Goal: Answer question/provide support

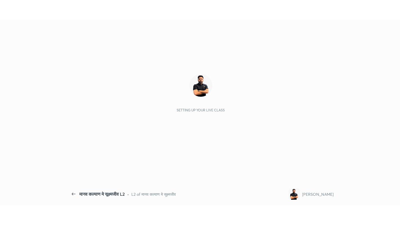
scroll to position [2, 0]
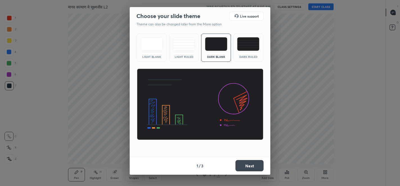
click at [251, 51] on div "Dark Ruled" at bounding box center [249, 48] width 30 height 28
click at [253, 165] on button "Next" at bounding box center [250, 165] width 28 height 11
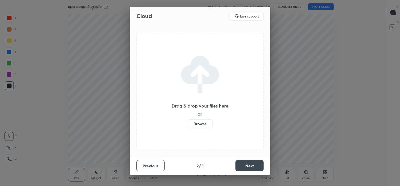
click at [248, 166] on button "Next" at bounding box center [250, 165] width 28 height 11
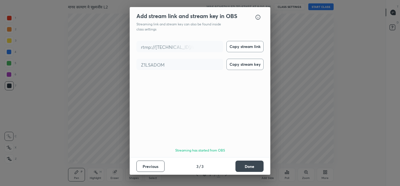
click at [246, 167] on button "Done" at bounding box center [250, 165] width 28 height 11
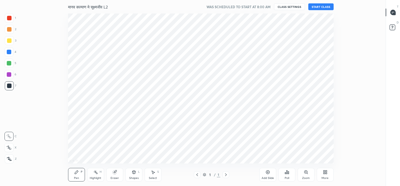
click at [321, 6] on button "START CLASS" at bounding box center [321, 6] width 25 height 7
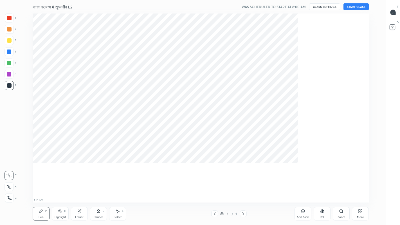
scroll to position [189, 366]
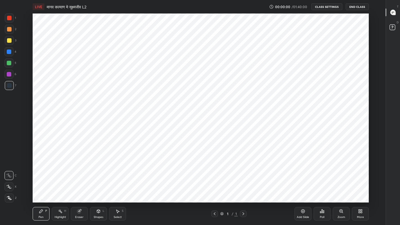
click at [358, 185] on div "More" at bounding box center [360, 214] width 17 height 14
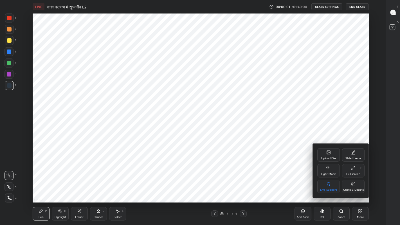
click at [352, 185] on div "Chats & Doubts" at bounding box center [354, 190] width 21 height 3
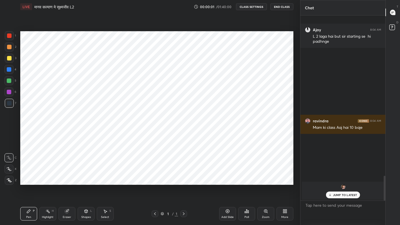
scroll to position [701, 0]
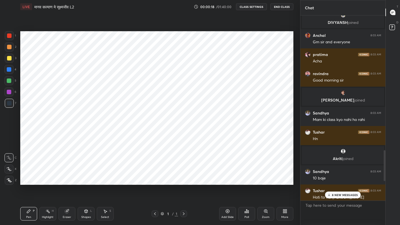
click at [225, 185] on div "Add Slide" at bounding box center [228, 217] width 12 height 3
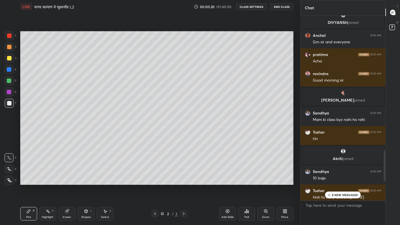
click at [334, 185] on p "8 NEW MESSAGES" at bounding box center [345, 194] width 26 height 3
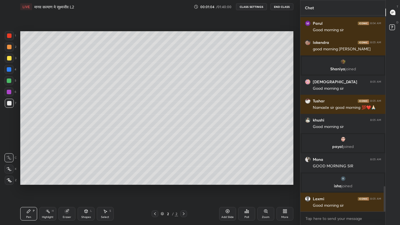
scroll to position [1329, 0]
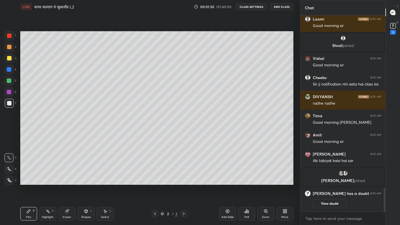
click at [390, 27] on icon at bounding box center [393, 26] width 8 height 8
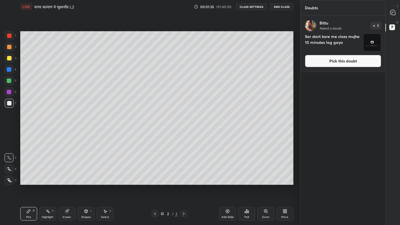
click at [392, 13] on icon at bounding box center [392, 13] width 1 height 0
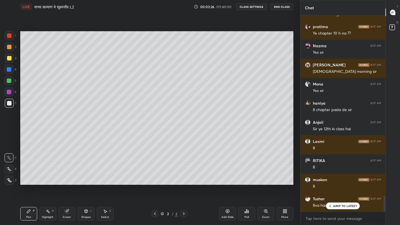
scroll to position [2189, 0]
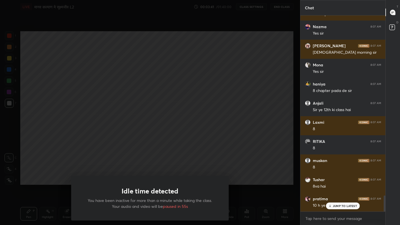
click at [110, 152] on div "Idle time detected You have been inactive for more than a minute while taking t…" at bounding box center [150, 112] width 300 height 225
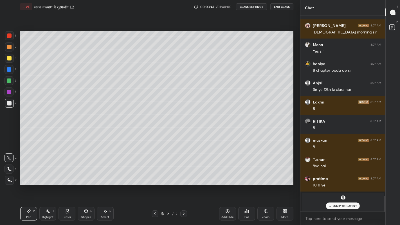
scroll to position [2228, 0]
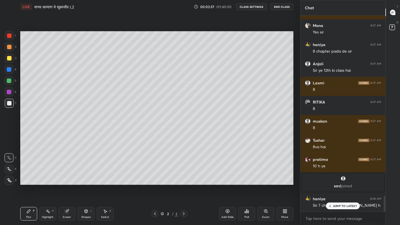
click at [333, 185] on div "JUMP TO LATEST" at bounding box center [343, 206] width 34 height 7
click at [12, 59] on div at bounding box center [9, 58] width 9 height 9
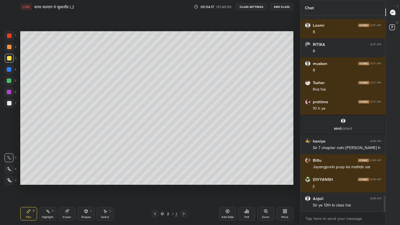
scroll to position [2310, 0]
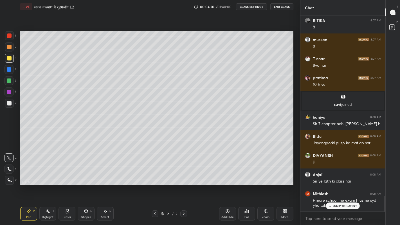
click at [286, 185] on div "More" at bounding box center [285, 217] width 7 height 3
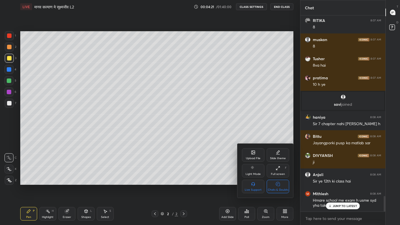
click at [330, 185] on div at bounding box center [200, 112] width 400 height 225
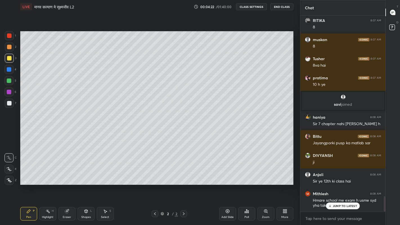
click at [331, 185] on icon at bounding box center [331, 205] width 4 height 3
click at [283, 185] on div "More" at bounding box center [285, 217] width 7 height 3
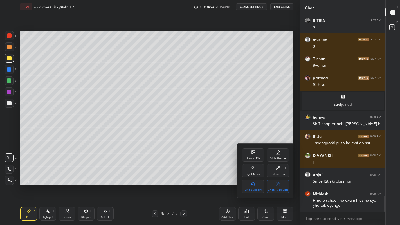
click at [278, 185] on div "Chats & Doubts" at bounding box center [278, 190] width 21 height 3
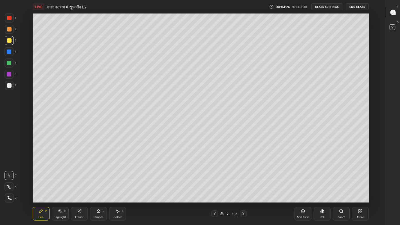
scroll to position [189, 366]
click at [9, 88] on div at bounding box center [9, 85] width 5 height 5
click at [9, 41] on div at bounding box center [9, 40] width 5 height 5
click at [7, 86] on div at bounding box center [9, 85] width 5 height 5
click at [10, 42] on div at bounding box center [9, 40] width 5 height 5
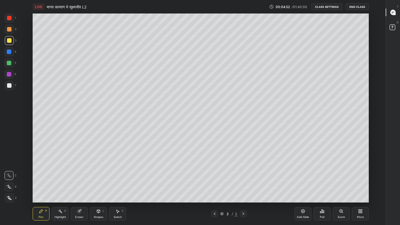
click at [10, 185] on icon at bounding box center [8, 187] width 5 height 4
click at [82, 185] on div "Eraser" at bounding box center [79, 217] width 8 height 3
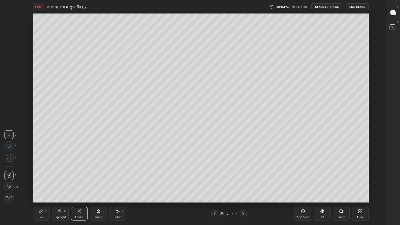
click at [39, 185] on div "Pen" at bounding box center [41, 217] width 5 height 3
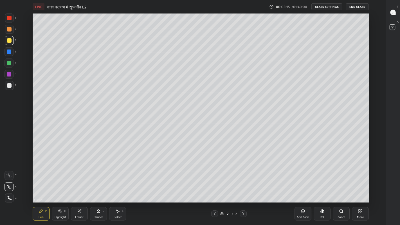
click at [10, 88] on div at bounding box center [9, 85] width 9 height 9
click at [8, 41] on div at bounding box center [9, 40] width 5 height 5
click at [9, 86] on div at bounding box center [9, 85] width 5 height 5
click at [77, 185] on div "Eraser" at bounding box center [79, 217] width 8 height 3
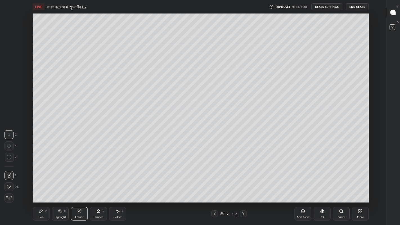
click at [39, 185] on div "Pen" at bounding box center [41, 217] width 5 height 3
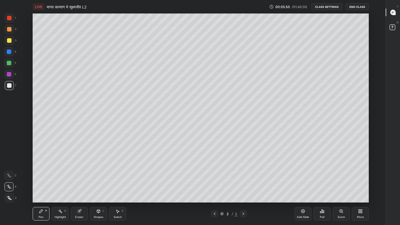
click at [78, 185] on div "Eraser" at bounding box center [79, 214] width 17 height 14
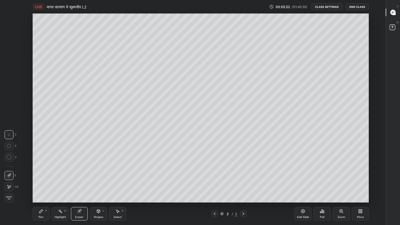
click at [40, 185] on div "Pen" at bounding box center [41, 217] width 5 height 3
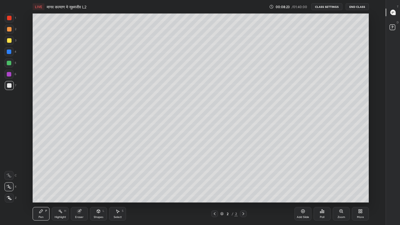
click at [10, 42] on div at bounding box center [9, 40] width 5 height 5
click at [301, 185] on div "Add Slide" at bounding box center [303, 217] width 12 height 3
click at [8, 85] on div at bounding box center [9, 85] width 5 height 5
click at [10, 41] on div at bounding box center [9, 40] width 5 height 5
click at [77, 185] on div "Eraser" at bounding box center [79, 217] width 8 height 3
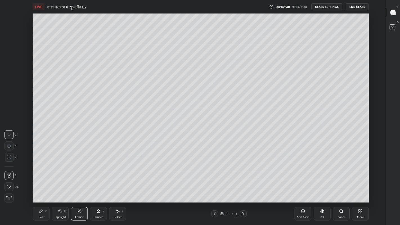
click at [37, 185] on div "Pen P" at bounding box center [41, 214] width 17 height 14
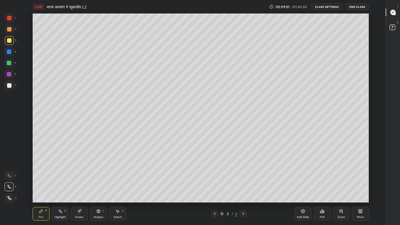
click at [10, 86] on div at bounding box center [9, 85] width 5 height 5
click at [11, 88] on div at bounding box center [9, 85] width 5 height 5
click at [9, 40] on div at bounding box center [9, 40] width 5 height 5
click at [9, 86] on div at bounding box center [9, 85] width 5 height 5
click at [302, 185] on div "Add Slide" at bounding box center [303, 217] width 12 height 3
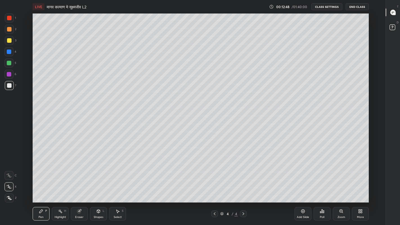
click at [10, 87] on div at bounding box center [9, 85] width 5 height 5
click at [10, 42] on div at bounding box center [9, 40] width 5 height 5
click at [97, 185] on div "Shapes L" at bounding box center [98, 214] width 17 height 14
click at [39, 185] on div "Pen P" at bounding box center [41, 214] width 17 height 14
click at [79, 185] on div "Eraser" at bounding box center [79, 217] width 8 height 3
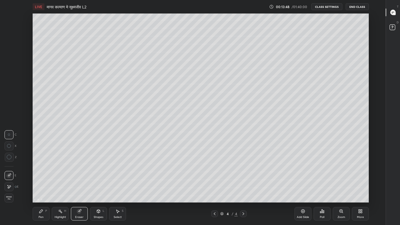
click at [39, 185] on div "Pen" at bounding box center [41, 217] width 5 height 3
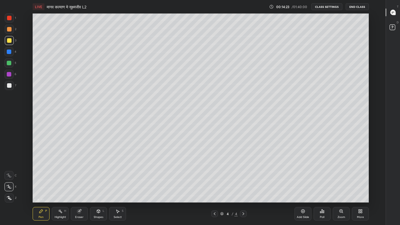
click at [9, 63] on div at bounding box center [9, 63] width 5 height 5
click at [8, 86] on div at bounding box center [9, 85] width 5 height 5
click at [9, 76] on div at bounding box center [9, 74] width 5 height 5
click at [9, 86] on div at bounding box center [9, 85] width 5 height 5
click at [9, 63] on div at bounding box center [9, 63] width 5 height 5
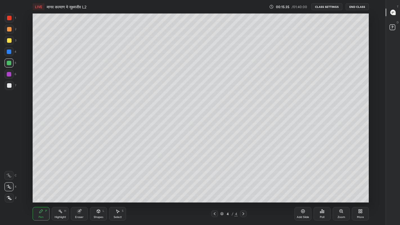
click at [10, 86] on div at bounding box center [9, 85] width 5 height 5
click at [9, 41] on div at bounding box center [9, 40] width 5 height 5
click at [10, 86] on div at bounding box center [9, 85] width 5 height 5
click at [9, 42] on div at bounding box center [9, 40] width 5 height 5
click at [318, 56] on button "Undo" at bounding box center [322, 58] width 16 height 7
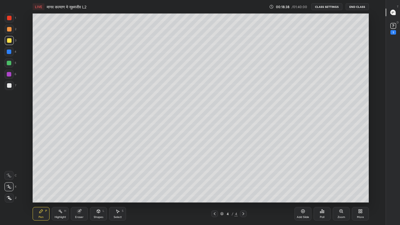
click at [302, 185] on div "Add Slide" at bounding box center [303, 214] width 17 height 14
click at [9, 86] on div at bounding box center [9, 85] width 5 height 5
click at [77, 185] on div "Eraser" at bounding box center [79, 214] width 17 height 14
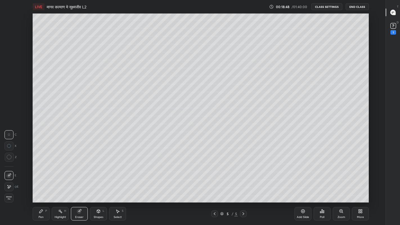
click at [38, 185] on div "Pen P" at bounding box center [41, 214] width 17 height 14
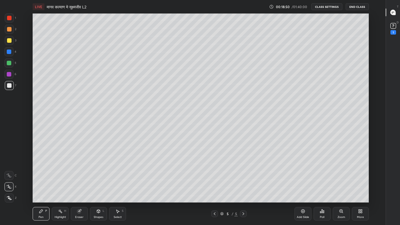
click at [75, 185] on div "Eraser" at bounding box center [79, 214] width 17 height 14
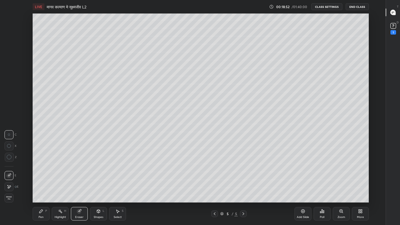
click at [39, 185] on div "Pen" at bounding box center [41, 217] width 5 height 3
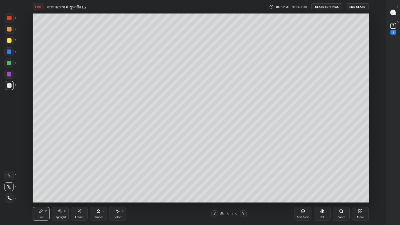
click at [10, 88] on div at bounding box center [9, 85] width 5 height 5
click at [9, 39] on div at bounding box center [9, 40] width 5 height 5
click at [215, 185] on icon at bounding box center [215, 214] width 5 height 5
click at [9, 86] on div at bounding box center [9, 85] width 5 height 5
click at [357, 185] on div "More" at bounding box center [360, 214] width 17 height 14
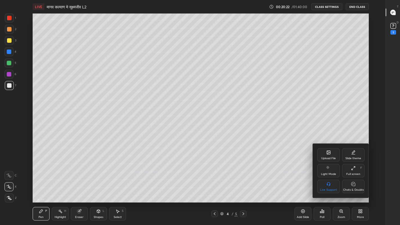
click at [352, 185] on div "Chats & Doubts" at bounding box center [353, 187] width 23 height 14
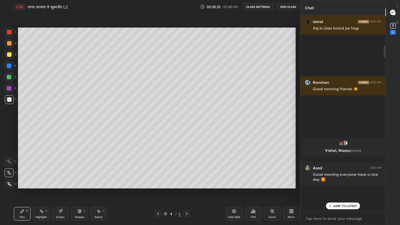
scroll to position [27971, 27882]
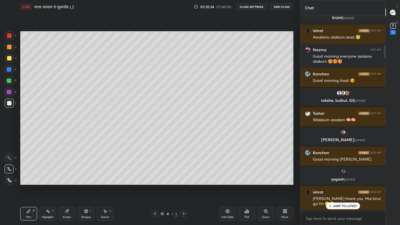
click at [333, 185] on div "JUMP TO LATEST" at bounding box center [343, 206] width 34 height 7
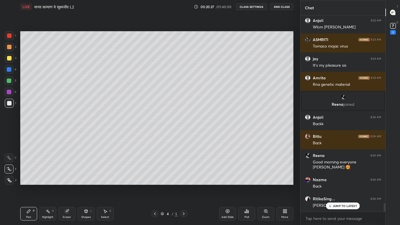
scroll to position [4416, 0]
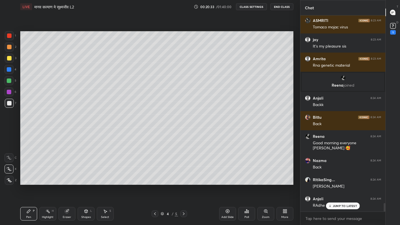
click at [155, 185] on icon at bounding box center [155, 214] width 5 height 5
click at [156, 185] on div at bounding box center [155, 214] width 7 height 7
click at [184, 185] on icon at bounding box center [184, 214] width 2 height 3
click at [184, 185] on icon at bounding box center [184, 214] width 5 height 5
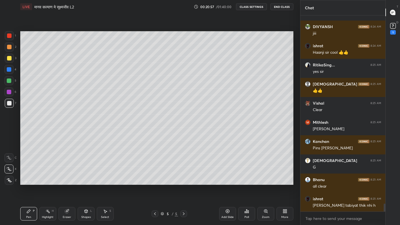
scroll to position [4627, 0]
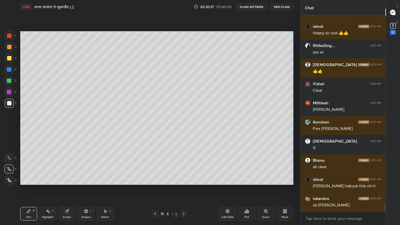
click at [155, 185] on icon at bounding box center [155, 214] width 5 height 5
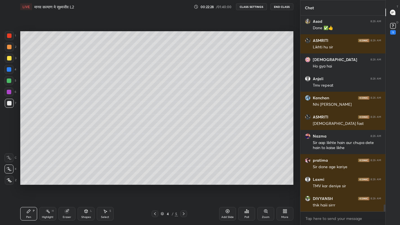
scroll to position [5222, 0]
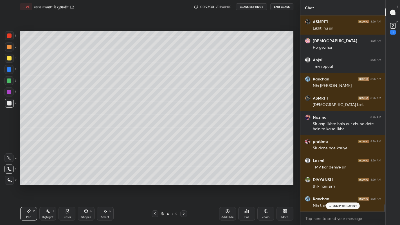
click at [184, 185] on icon at bounding box center [184, 214] width 5 height 5
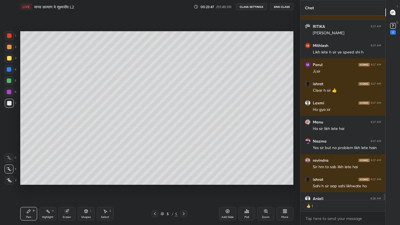
scroll to position [2, 2]
click at [228, 185] on div "Add Slide" at bounding box center [228, 217] width 12 height 3
click at [284, 185] on div "More" at bounding box center [285, 217] width 7 height 3
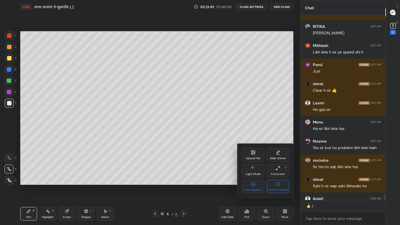
click at [282, 185] on div "Chats & Doubts" at bounding box center [278, 190] width 21 height 3
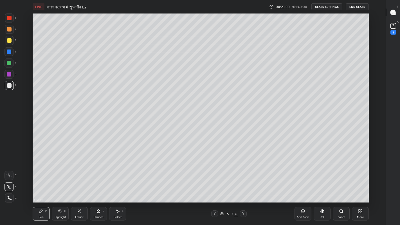
scroll to position [189, 366]
click at [8, 86] on div at bounding box center [9, 85] width 5 height 5
click at [10, 86] on div at bounding box center [9, 85] width 5 height 5
click at [9, 85] on div at bounding box center [9, 85] width 5 height 5
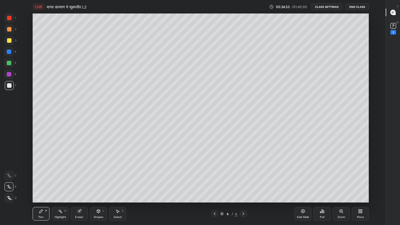
click at [8, 41] on div at bounding box center [9, 40] width 5 height 5
click at [9, 86] on div at bounding box center [9, 85] width 5 height 5
click at [10, 64] on div at bounding box center [9, 63] width 5 height 5
click at [11, 86] on div at bounding box center [9, 85] width 5 height 5
click at [10, 40] on div at bounding box center [9, 40] width 5 height 5
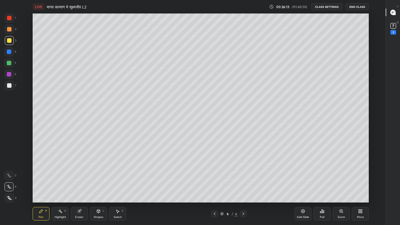
click at [9, 64] on div at bounding box center [9, 63] width 5 height 5
click at [9, 86] on div at bounding box center [9, 85] width 5 height 5
click at [300, 185] on div "Add Slide" at bounding box center [303, 214] width 17 height 14
click at [10, 39] on div at bounding box center [9, 40] width 5 height 5
click at [9, 85] on div at bounding box center [9, 85] width 5 height 5
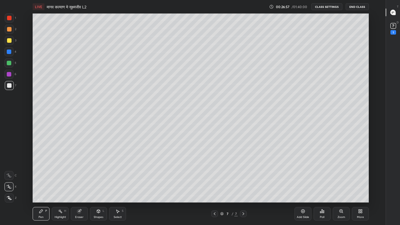
click at [80, 185] on div "Eraser" at bounding box center [79, 217] width 8 height 3
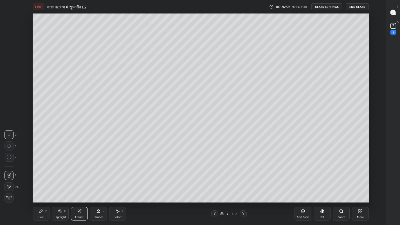
click at [40, 185] on icon at bounding box center [40, 211] width 3 height 3
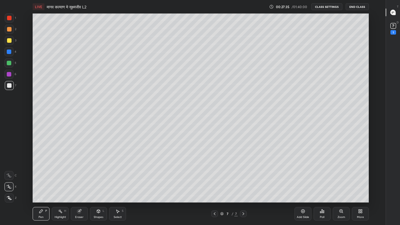
click at [11, 42] on div at bounding box center [9, 40] width 9 height 9
click at [10, 88] on div at bounding box center [9, 85] width 9 height 9
click at [9, 41] on div at bounding box center [9, 40] width 5 height 5
click at [11, 86] on div at bounding box center [9, 85] width 5 height 5
click at [9, 41] on div at bounding box center [9, 40] width 5 height 5
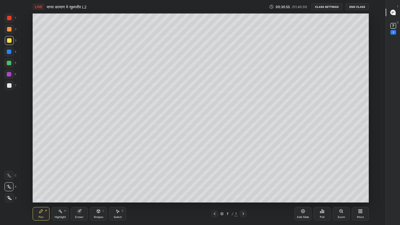
click at [8, 85] on div at bounding box center [9, 85] width 5 height 5
click at [10, 41] on div at bounding box center [9, 40] width 5 height 5
click at [8, 86] on div at bounding box center [9, 85] width 5 height 5
click at [302, 185] on div "Add Slide" at bounding box center [303, 217] width 12 height 3
click at [9, 41] on div at bounding box center [9, 40] width 5 height 5
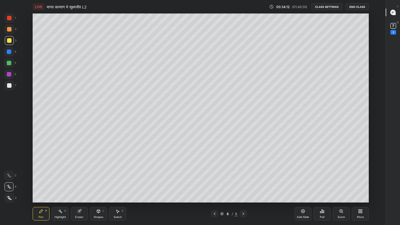
click at [78, 185] on div "Eraser" at bounding box center [79, 217] width 8 height 3
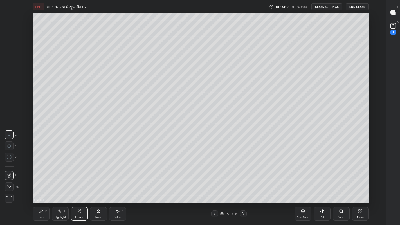
click at [43, 185] on div "Pen P" at bounding box center [41, 214] width 17 height 14
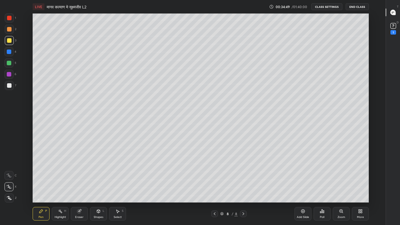
click at [359, 185] on div "More" at bounding box center [360, 214] width 17 height 14
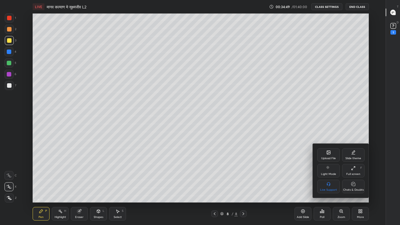
click at [354, 184] on icon at bounding box center [354, 184] width 4 height 4
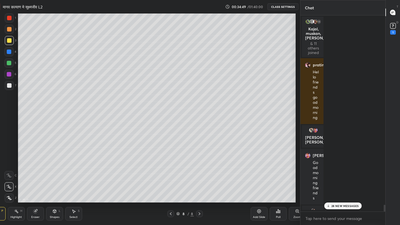
click at [350, 185] on div "Full screen F" at bounding box center [357, 183] width 17 height 8
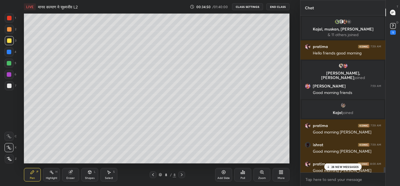
scroll to position [155, 83]
click at [329, 166] on icon at bounding box center [329, 166] width 4 height 3
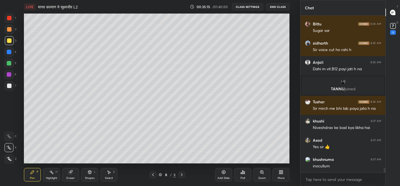
scroll to position [5429, 0]
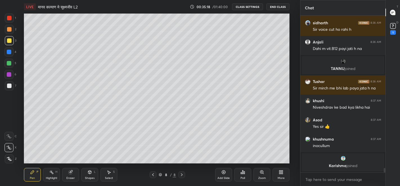
click at [153, 174] on icon at bounding box center [153, 174] width 2 height 3
click at [73, 176] on div "Eraser" at bounding box center [70, 177] width 8 height 3
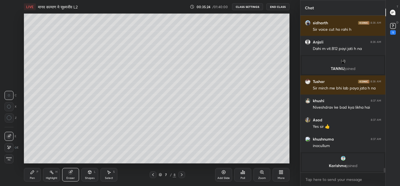
scroll to position [5392, 0]
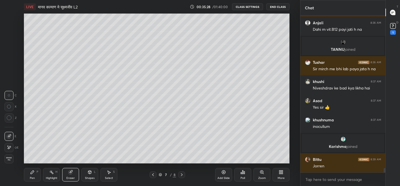
click at [32, 177] on div "Pen" at bounding box center [32, 177] width 5 height 3
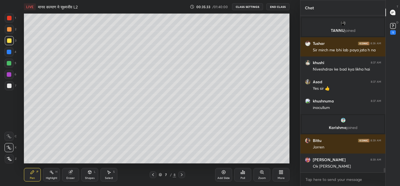
scroll to position [5430, 0]
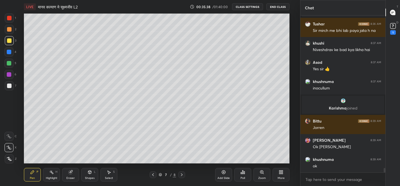
click at [182, 175] on icon at bounding box center [182, 174] width 5 height 5
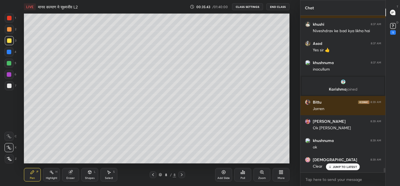
click at [9, 86] on div at bounding box center [9, 85] width 5 height 5
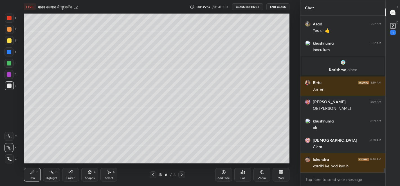
click at [9, 42] on div at bounding box center [9, 40] width 5 height 5
click at [73, 176] on div "Eraser" at bounding box center [70, 177] width 8 height 3
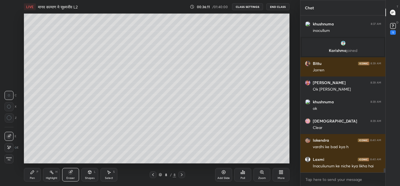
scroll to position [5507, 0]
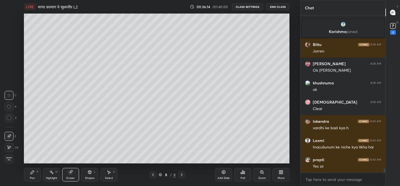
click at [33, 174] on div "Pen P" at bounding box center [32, 175] width 17 height 14
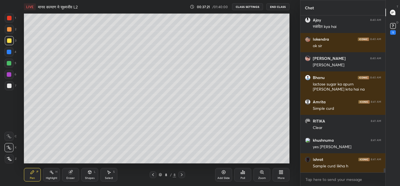
scroll to position [5684, 0]
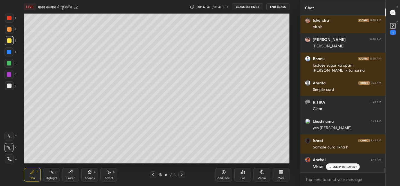
click at [9, 62] on div at bounding box center [9, 63] width 5 height 5
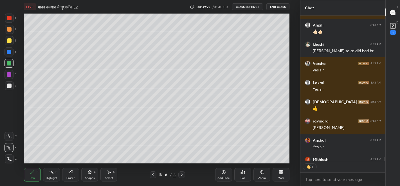
scroll to position [2, 2]
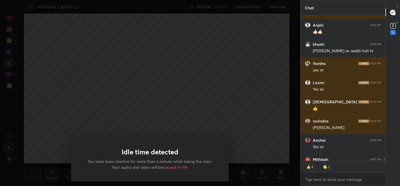
click at [115, 93] on div "Idle time detected You have been inactive for more than a minute while taking t…" at bounding box center [150, 93] width 300 height 186
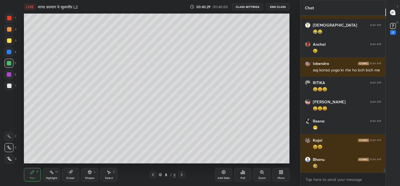
scroll to position [6716, 0]
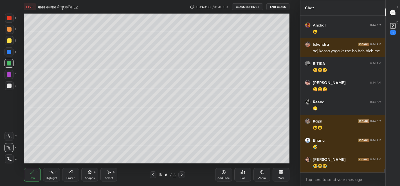
click at [278, 176] on div "More" at bounding box center [281, 177] width 7 height 3
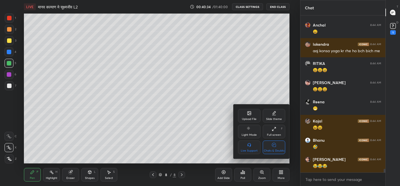
click at [274, 150] on div "Chats & Doubts" at bounding box center [274, 150] width 21 height 3
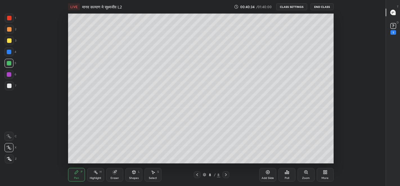
scroll to position [2, 0]
click at [268, 178] on div "Add Slide" at bounding box center [268, 177] width 12 height 3
click at [321, 173] on div "More" at bounding box center [325, 175] width 17 height 14
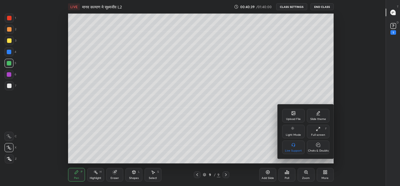
click at [319, 133] on div "Full screen" at bounding box center [318, 134] width 14 height 3
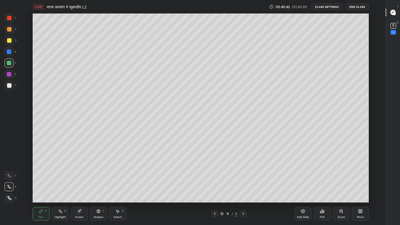
click at [9, 86] on div at bounding box center [9, 85] width 5 height 5
click at [9, 41] on div at bounding box center [9, 40] width 5 height 5
click at [7, 83] on div at bounding box center [9, 85] width 9 height 9
click at [82, 185] on icon at bounding box center [79, 211] width 5 height 5
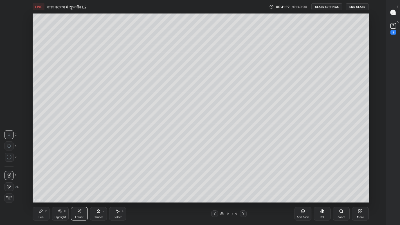
click at [43, 185] on icon at bounding box center [41, 211] width 5 height 5
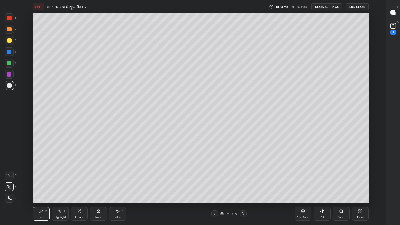
click at [77, 185] on div "Eraser" at bounding box center [79, 214] width 17 height 14
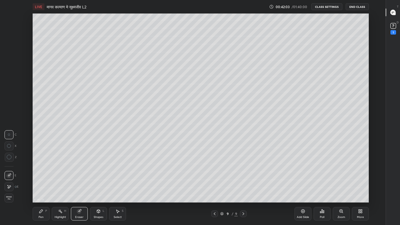
click at [41, 185] on div "Pen" at bounding box center [41, 217] width 5 height 3
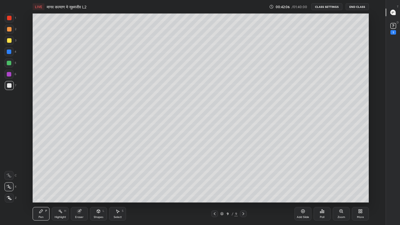
click at [80, 185] on div "Eraser" at bounding box center [79, 217] width 8 height 3
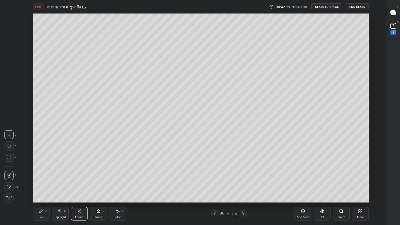
click at [38, 185] on div "Pen P" at bounding box center [41, 214] width 17 height 14
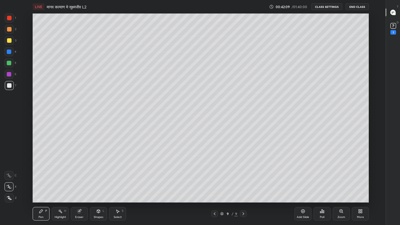
click at [38, 185] on div "Pen P" at bounding box center [41, 214] width 17 height 14
click at [9, 41] on div at bounding box center [9, 40] width 5 height 5
click at [81, 185] on div "Eraser" at bounding box center [79, 217] width 8 height 3
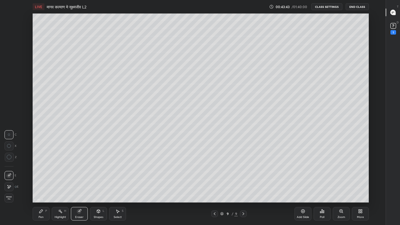
click at [40, 185] on div "Pen P" at bounding box center [41, 214] width 17 height 14
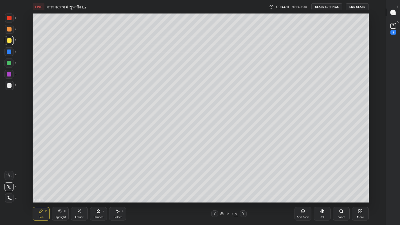
click at [10, 87] on div at bounding box center [9, 85] width 5 height 5
click at [9, 88] on div at bounding box center [9, 85] width 5 height 5
click at [359, 185] on icon at bounding box center [360, 211] width 5 height 5
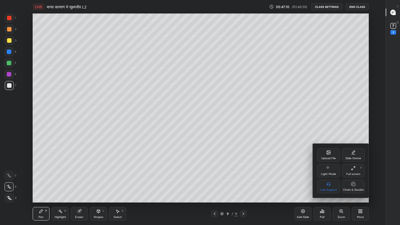
click at [350, 185] on div "Chats & Doubts" at bounding box center [353, 187] width 23 height 14
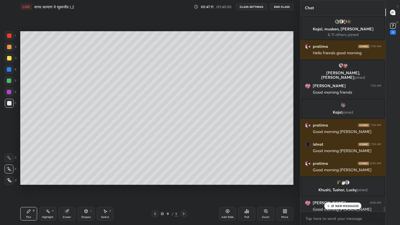
scroll to position [27971, 27882]
click at [328, 185] on icon at bounding box center [329, 205] width 4 height 3
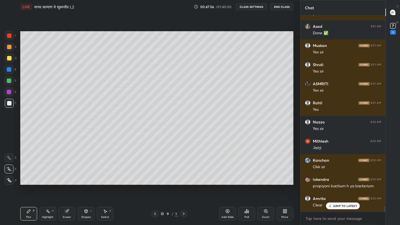
scroll to position [7250, 0]
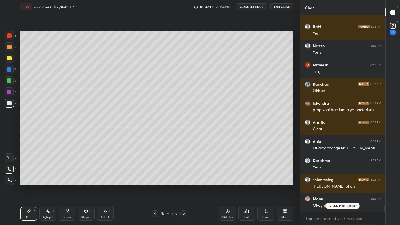
click at [67, 185] on div "Eraser" at bounding box center [67, 217] width 8 height 3
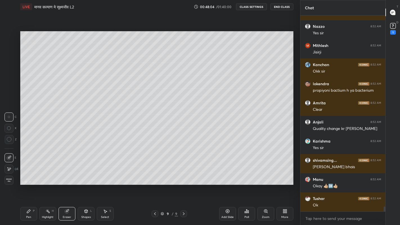
click at [27, 185] on div "Pen" at bounding box center [28, 217] width 5 height 3
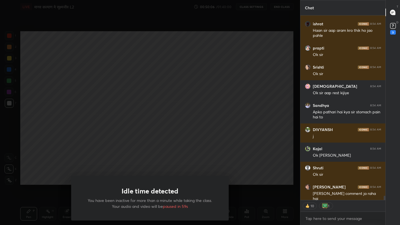
scroll to position [7924, 0]
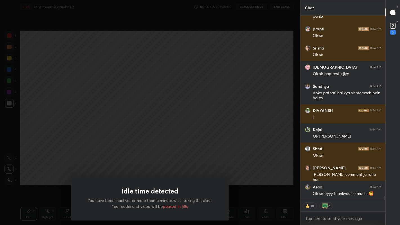
click at [102, 150] on div "Idle time detected You have been inactive for more than a minute while taking t…" at bounding box center [150, 112] width 300 height 225
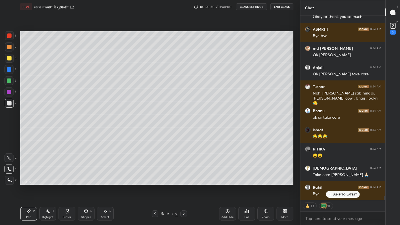
scroll to position [8221, 0]
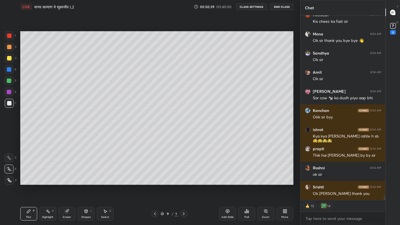
click at [393, 28] on rect at bounding box center [393, 25] width 5 height 5
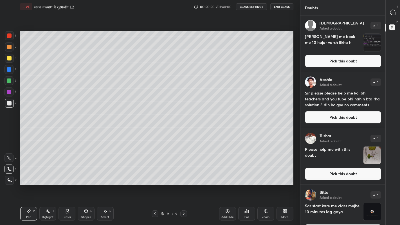
click at [325, 61] on button "Pick this doubt" at bounding box center [343, 61] width 76 height 12
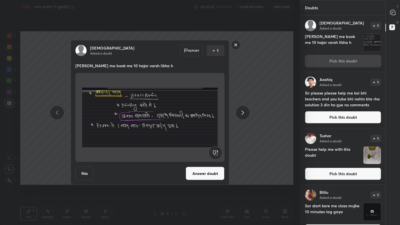
click at [192, 176] on button "Answer doubt" at bounding box center [205, 174] width 39 height 14
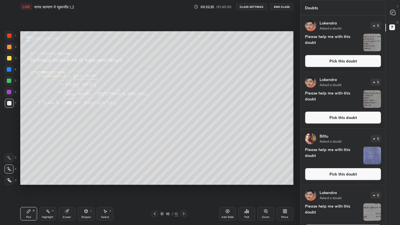
click at [10, 60] on div at bounding box center [9, 58] width 5 height 5
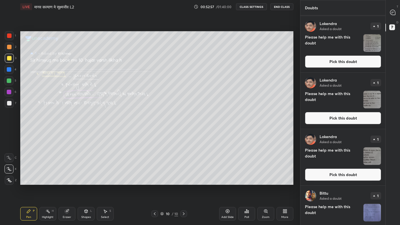
scroll to position [44, 0]
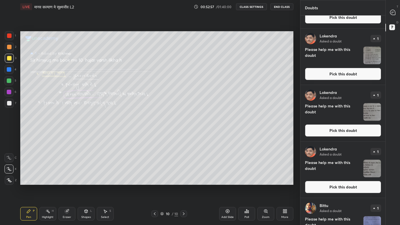
click at [389, 10] on div at bounding box center [393, 12] width 11 height 10
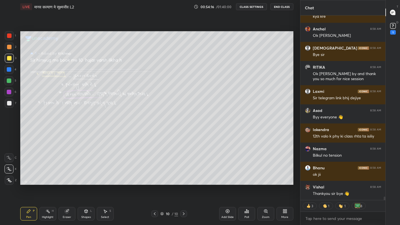
scroll to position [10281, 0]
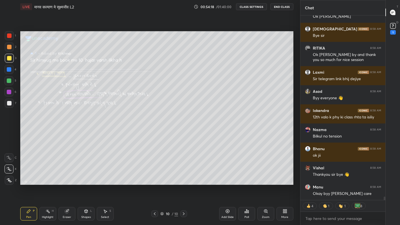
click at [282, 7] on button "End Class" at bounding box center [282, 6] width 23 height 7
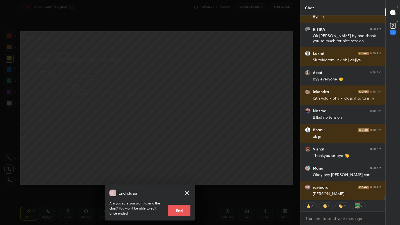
scroll to position [10319, 0]
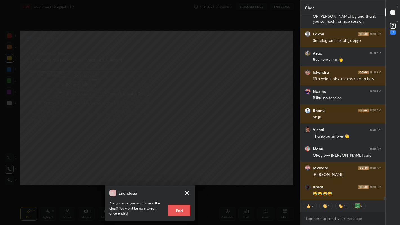
click at [180, 185] on button "End" at bounding box center [179, 210] width 23 height 11
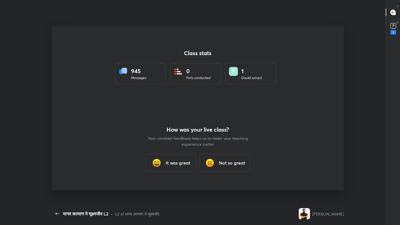
scroll to position [0, 0]
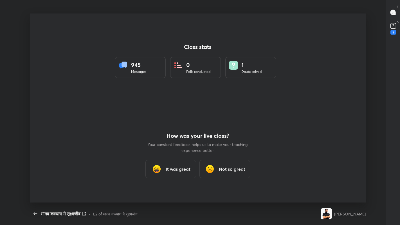
click at [170, 171] on h3 "It was great" at bounding box center [178, 169] width 25 height 7
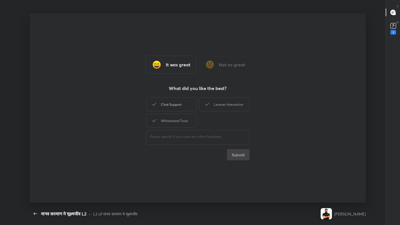
click at [159, 104] on div "Chat Support" at bounding box center [171, 104] width 51 height 14
click at [238, 156] on button "Submit" at bounding box center [238, 154] width 23 height 11
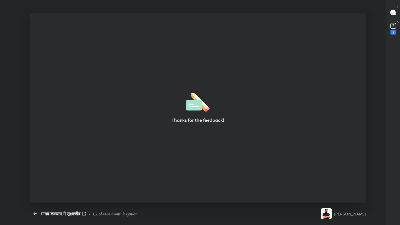
type textarea "x"
click at [35, 185] on icon "button" at bounding box center [35, 214] width 7 height 7
